Goal: Task Accomplishment & Management: Manage account settings

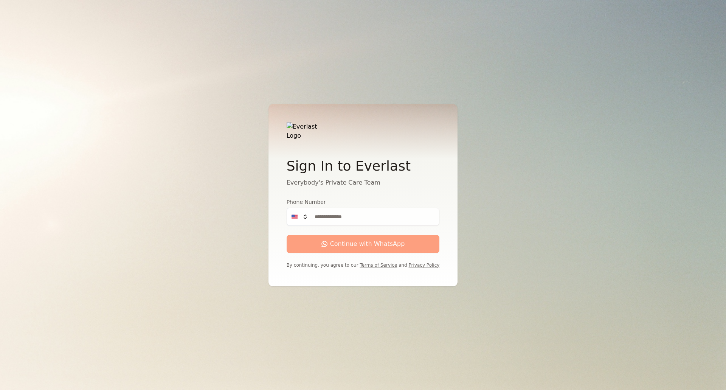
click at [310, 217] on button "US" at bounding box center [298, 217] width 23 height 18
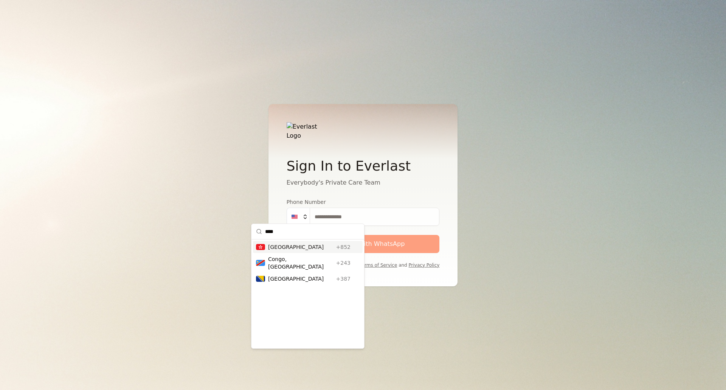
type input "****"
click at [282, 251] on div "[GEOGRAPHIC_DATA] [GEOGRAPHIC_DATA] +852" at bounding box center [308, 247] width 110 height 12
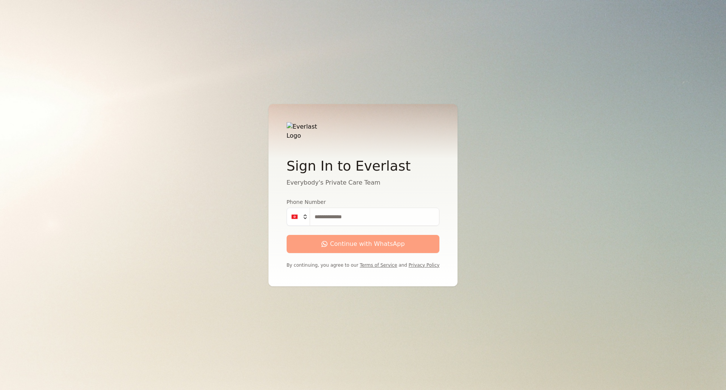
click at [368, 212] on input "Phone Number" at bounding box center [375, 217] width 130 height 18
type input "*********"
click at [327, 243] on div "Continue with WhatsApp" at bounding box center [363, 243] width 84 height 9
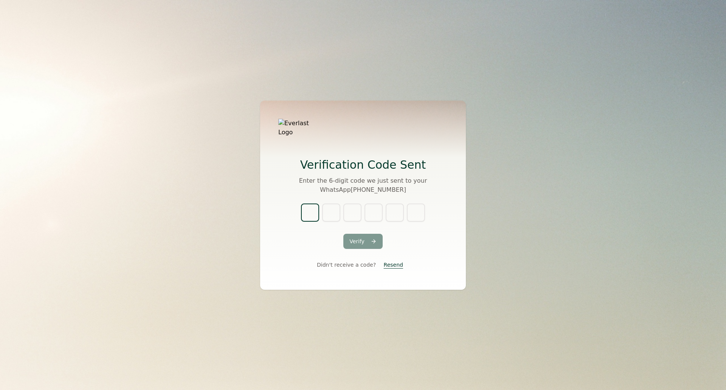
click at [308, 207] on input "text" at bounding box center [310, 212] width 18 height 18
type input "*"
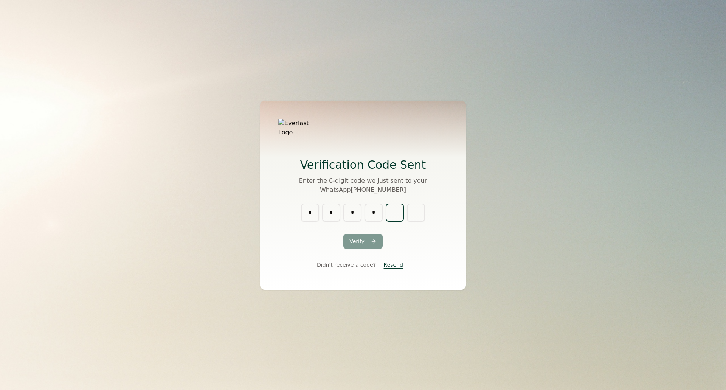
type input "*"
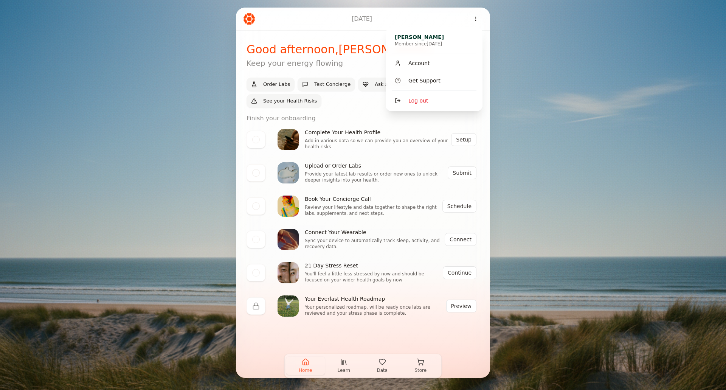
click at [474, 22] on html "[DATE] Good afternoon , [PERSON_NAME] Keep your energy flowing Order Labs Text …" at bounding box center [363, 195] width 726 height 390
click at [438, 61] on div "Account" at bounding box center [434, 63] width 91 height 17
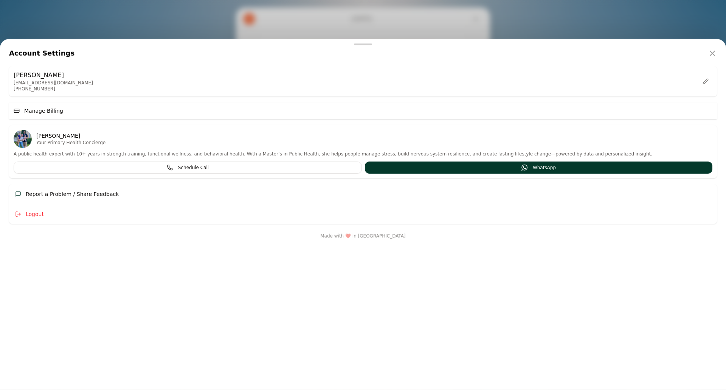
click at [45, 112] on span "Manage Billing" at bounding box center [43, 111] width 39 height 8
click at [27, 109] on span "Manage Billing" at bounding box center [43, 111] width 39 height 8
click at [42, 112] on span "Manage Billing" at bounding box center [43, 111] width 39 height 8
click at [16, 113] on div "Manage Billing" at bounding box center [39, 111] width 50 height 8
click at [44, 113] on span "Manage Billing" at bounding box center [43, 111] width 39 height 8
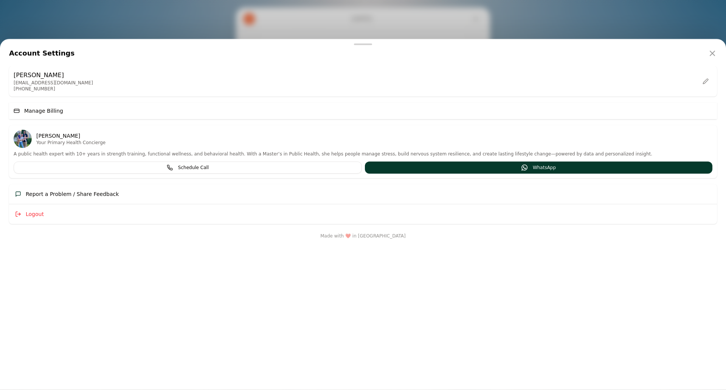
click at [43, 113] on span "Manage Billing" at bounding box center [43, 111] width 39 height 8
click at [704, 82] on button "Edit profile" at bounding box center [706, 81] width 14 height 14
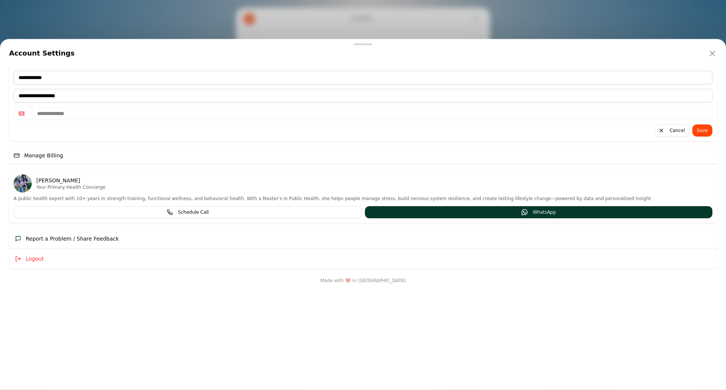
click at [330, 161] on button "Manage Billing" at bounding box center [363, 155] width 708 height 17
click at [82, 152] on button "Manage Billing" at bounding box center [363, 155] width 708 height 17
drag, startPoint x: 81, startPoint y: 152, endPoint x: 75, endPoint y: 157, distance: 7.8
click at [79, 153] on button "Manage Billing" at bounding box center [363, 155] width 708 height 17
drag, startPoint x: 54, startPoint y: 158, endPoint x: 46, endPoint y: 157, distance: 8.4
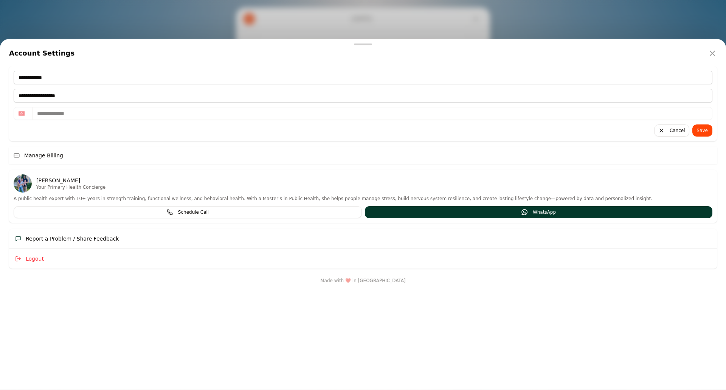
click at [46, 158] on span "Manage Billing" at bounding box center [43, 156] width 39 height 8
click at [46, 157] on span "Manage Billing" at bounding box center [43, 156] width 39 height 8
click at [47, 157] on span "Manage Billing" at bounding box center [43, 156] width 39 height 8
click at [177, 165] on div "**********" at bounding box center [363, 180] width 708 height 229
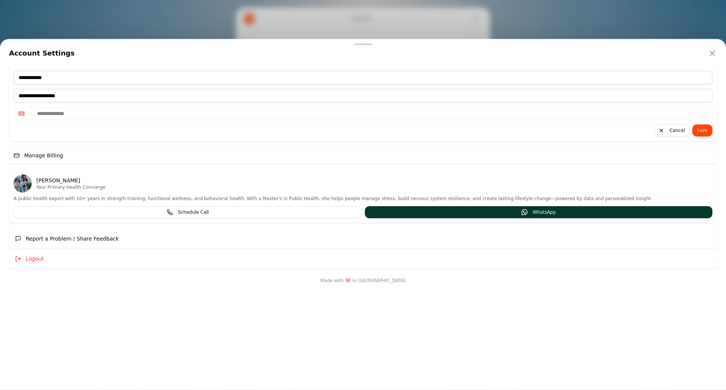
click at [171, 158] on button "Manage Billing" at bounding box center [363, 155] width 708 height 17
click at [170, 158] on button "Manage Billing" at bounding box center [363, 155] width 708 height 17
drag, startPoint x: 37, startPoint y: 153, endPoint x: 96, endPoint y: 166, distance: 60.4
click at [63, 159] on span "Manage Billing" at bounding box center [43, 156] width 39 height 8
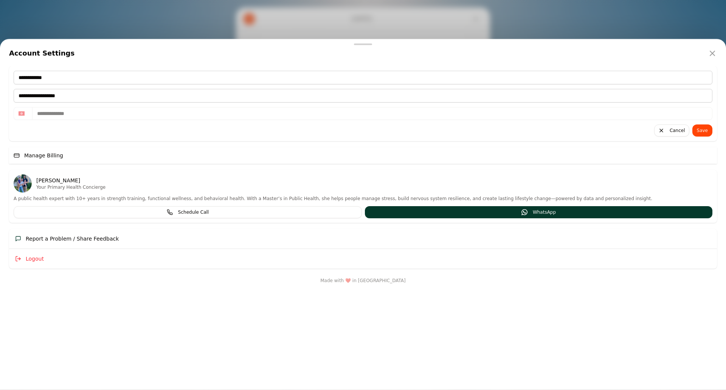
click at [0, 178] on div "**********" at bounding box center [363, 180] width 726 height 229
